Goal: Task Accomplishment & Management: Complete application form

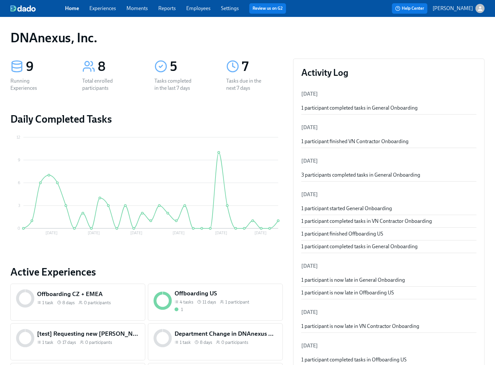
click at [103, 9] on link "Experiences" at bounding box center [102, 8] width 27 height 6
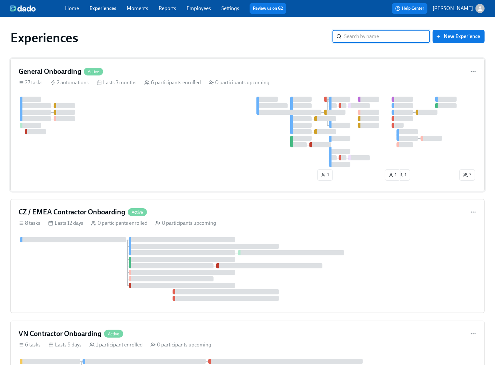
click at [75, 135] on div at bounding box center [238, 131] width 439 height 70
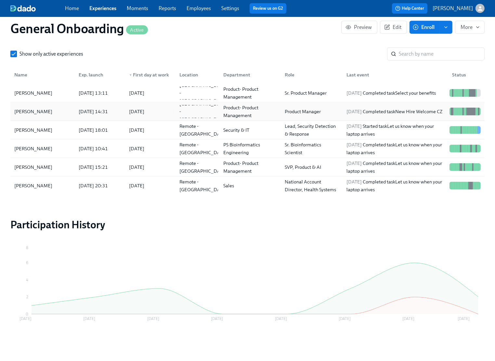
click at [49, 112] on div "[PERSON_NAME]" at bounding box center [43, 111] width 62 height 13
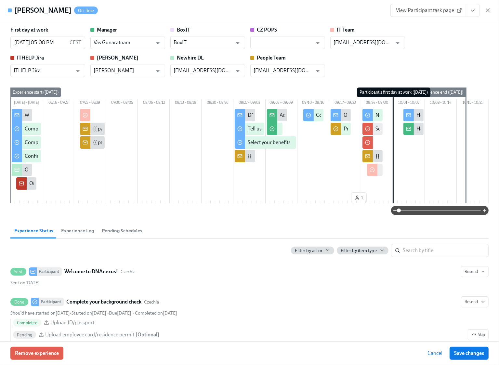
click at [475, 9] on icon "View task page" at bounding box center [472, 10] width 6 height 6
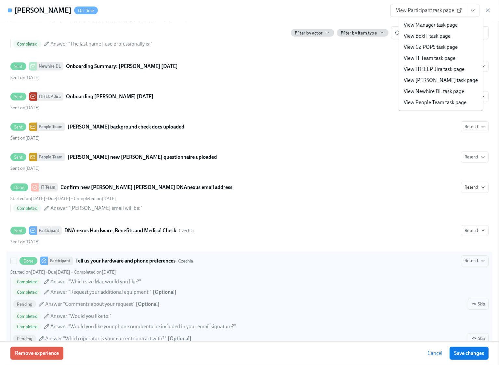
scroll to position [499, 0]
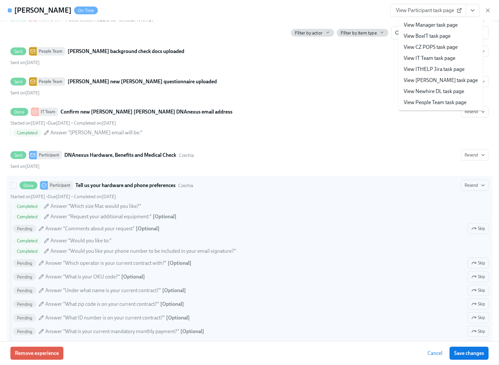
click at [106, 188] on strong "Tell us your hardware and phone preferences" at bounding box center [125, 185] width 100 height 8
click at [17, 188] on input "Done Participant Tell us your hardware and phone preferences Czechia Resend Sta…" at bounding box center [14, 185] width 6 height 6
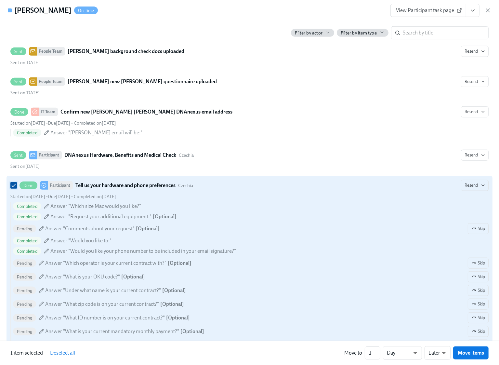
click at [14, 188] on input "Done Participant Tell us your hardware and phone preferences Czechia Resend Sta…" at bounding box center [14, 185] width 6 height 6
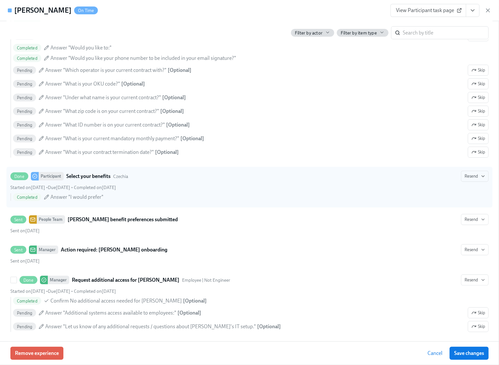
scroll to position [606, 0]
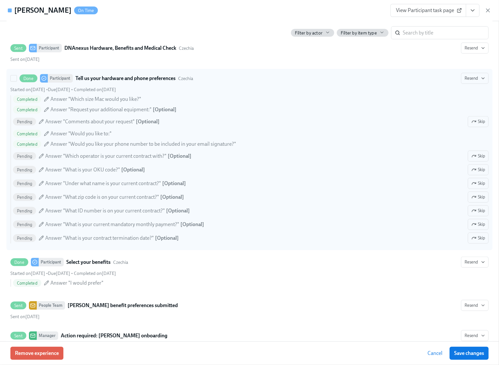
click at [109, 82] on strong "Tell us your hardware and phone preferences" at bounding box center [125, 78] width 100 height 8
click at [17, 81] on input "Done Participant Tell us your hardware and phone preferences Czechia Resend Sta…" at bounding box center [14, 78] width 6 height 6
checkbox input "true"
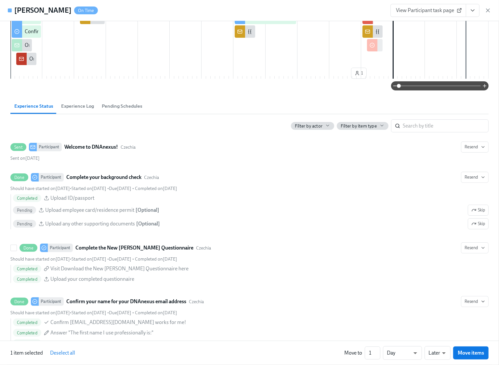
scroll to position [0, 0]
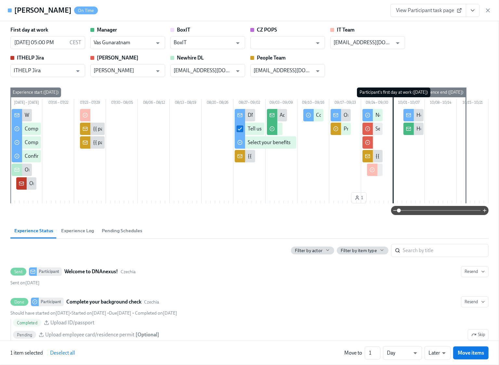
click at [429, 10] on span "View Participant task page" at bounding box center [428, 10] width 65 height 6
click at [473, 9] on icon "View task page" at bounding box center [472, 10] width 6 height 6
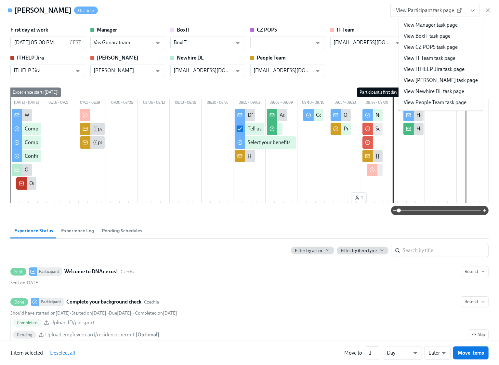
click at [441, 22] on link "View Manager task page" at bounding box center [431, 24] width 54 height 7
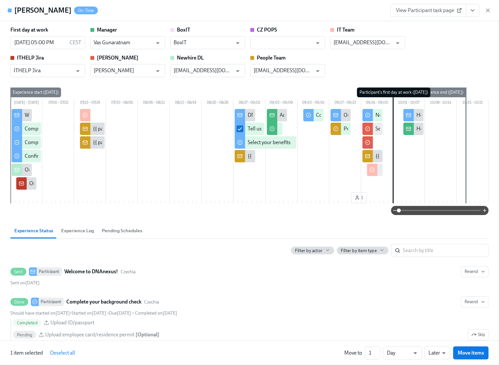
scroll to position [622, 0]
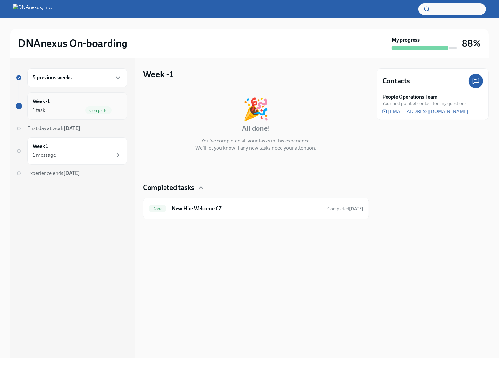
click at [96, 108] on span "Complete" at bounding box center [98, 110] width 26 height 5
click at [95, 77] on div "5 previous weeks" at bounding box center [77, 78] width 89 height 8
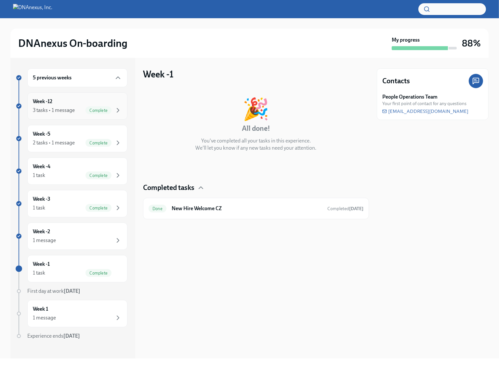
click at [65, 110] on div "3 tasks • 1 message" at bounding box center [54, 110] width 42 height 7
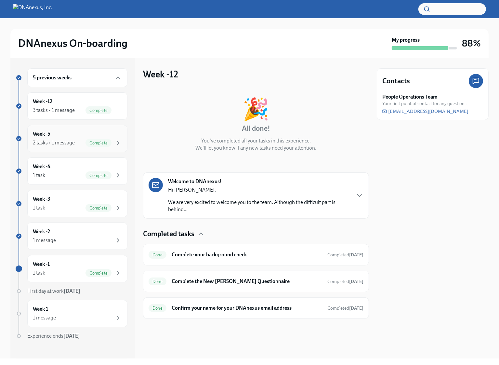
click at [72, 136] on div "Week -5 2 tasks • 1 message Complete" at bounding box center [77, 138] width 89 height 16
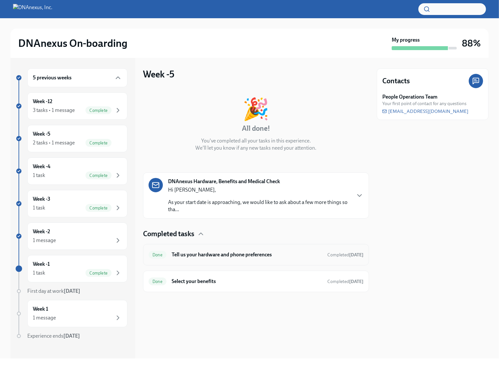
click at [216, 255] on h6 "Tell us your hardware and phone preferences" at bounding box center [247, 254] width 150 height 7
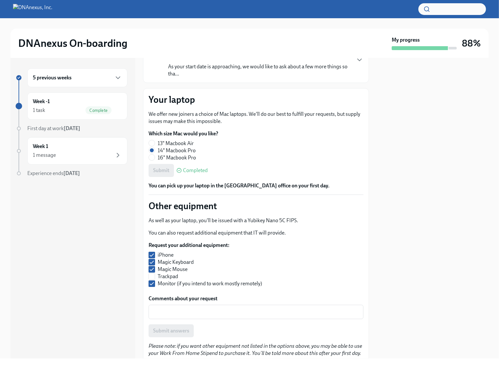
scroll to position [237, 0]
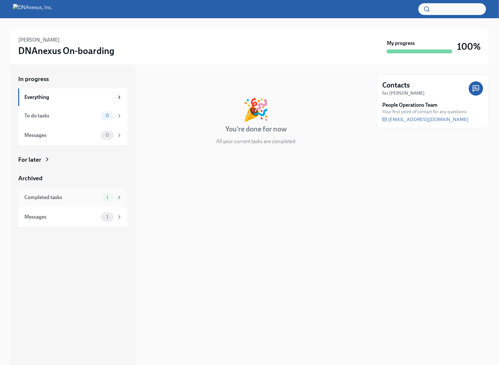
click at [76, 195] on div "Completed tasks" at bounding box center [61, 197] width 74 height 7
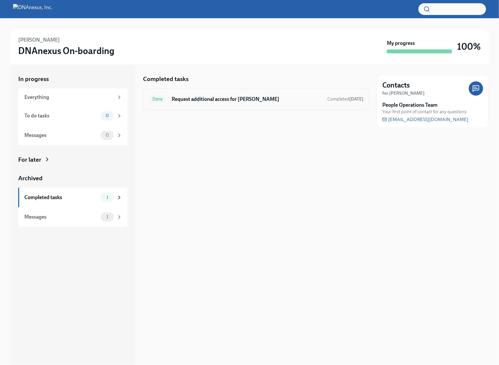
click at [218, 96] on h6 "Request additional access for Jaroslav" at bounding box center [247, 99] width 150 height 7
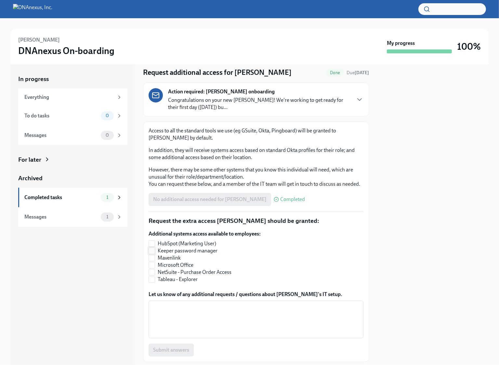
scroll to position [19, 0]
